Goal: Navigation & Orientation: Find specific page/section

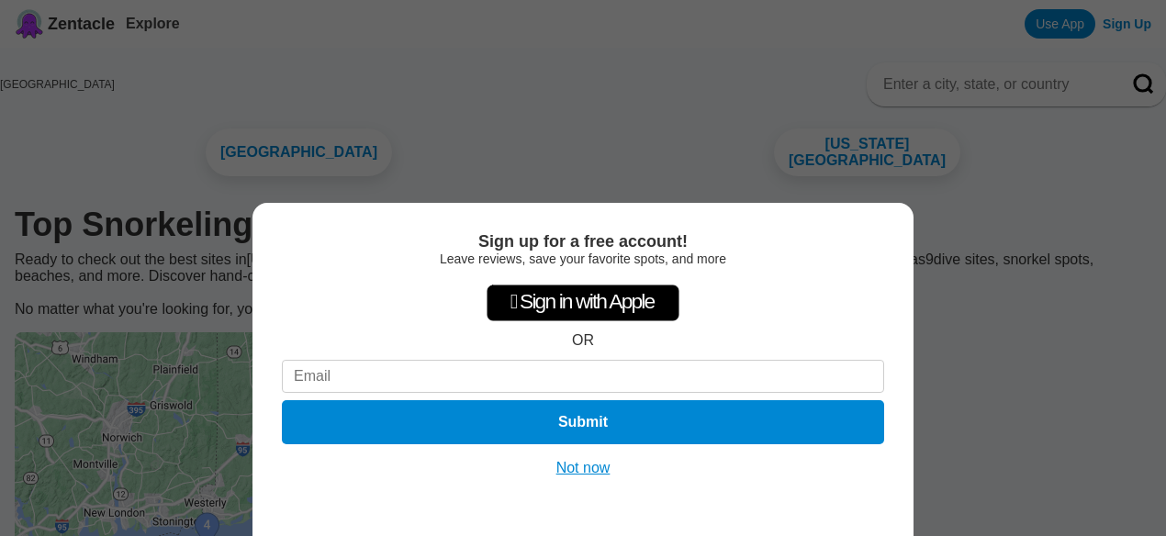
click at [556, 177] on div "Sign up for a free account! Leave reviews, save your favorite spots, and more …" at bounding box center [583, 268] width 1166 height 536
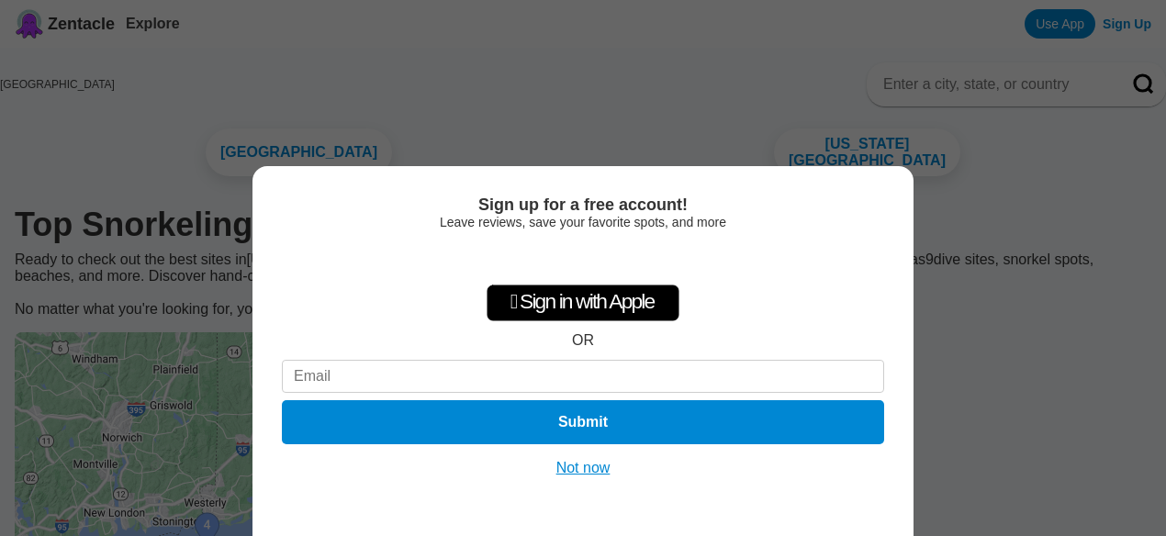
click at [575, 463] on button "Not now" at bounding box center [583, 468] width 65 height 18
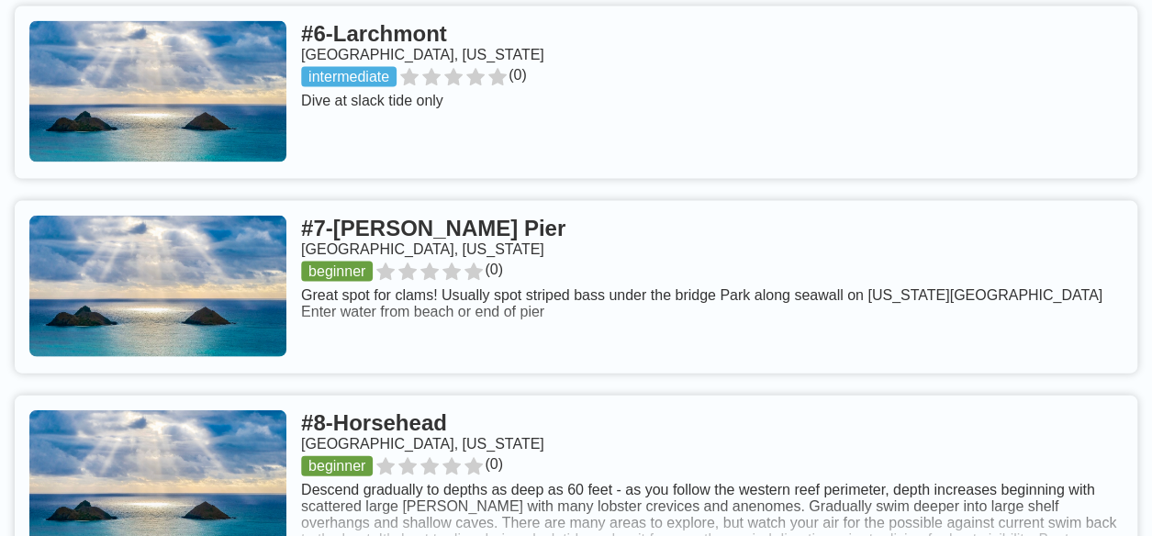
scroll to position [1816, 0]
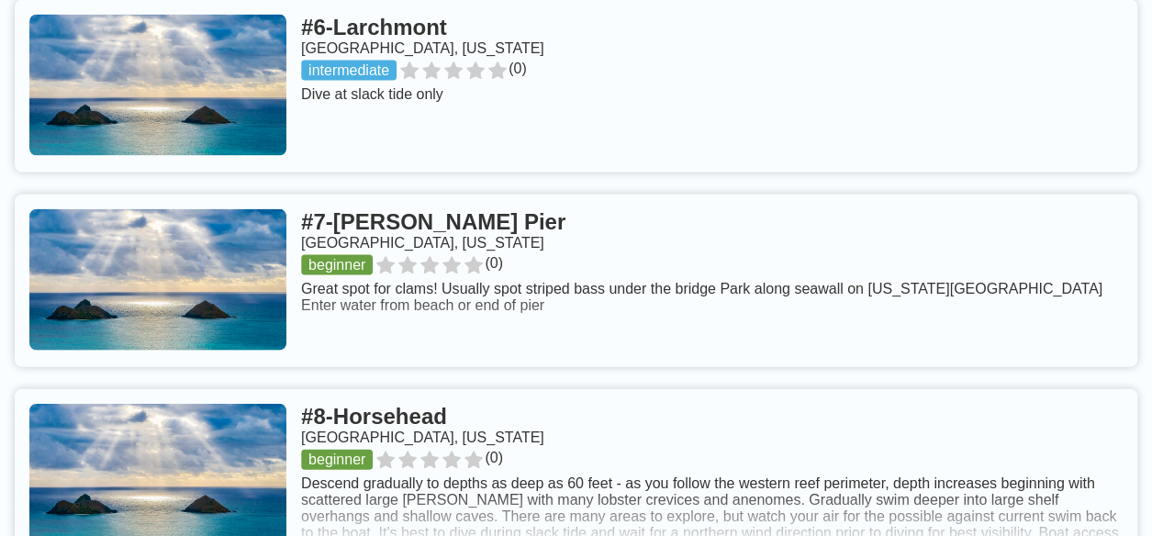
click at [652, 389] on link at bounding box center [576, 475] width 1123 height 173
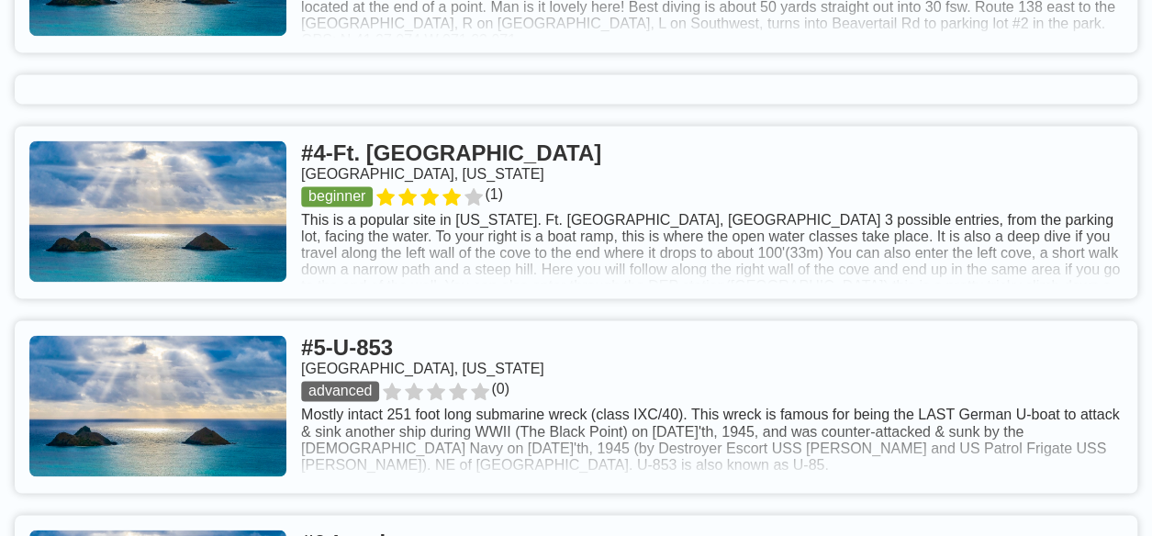
scroll to position [1285, 0]
